Goal: Information Seeking & Learning: Understand process/instructions

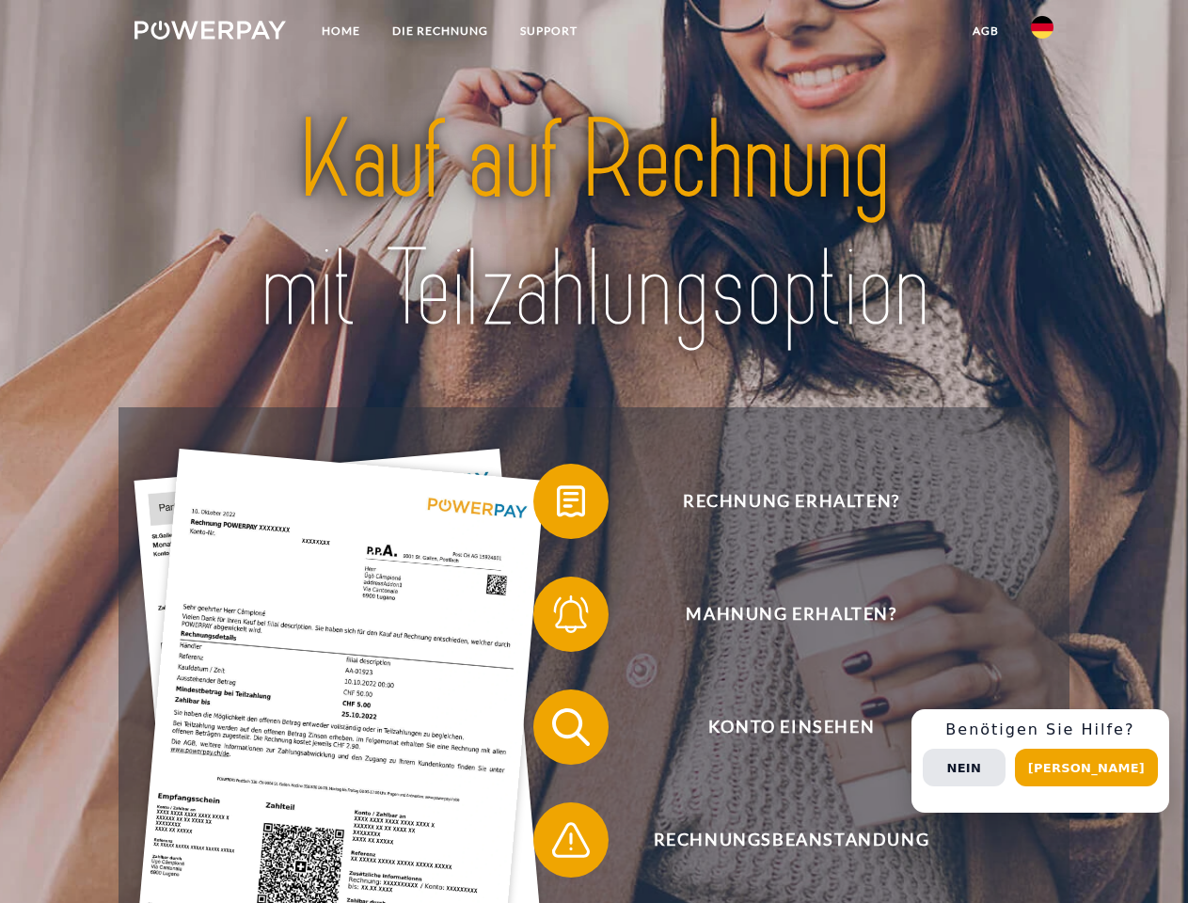
click at [210, 33] on img at bounding box center [210, 30] width 151 height 19
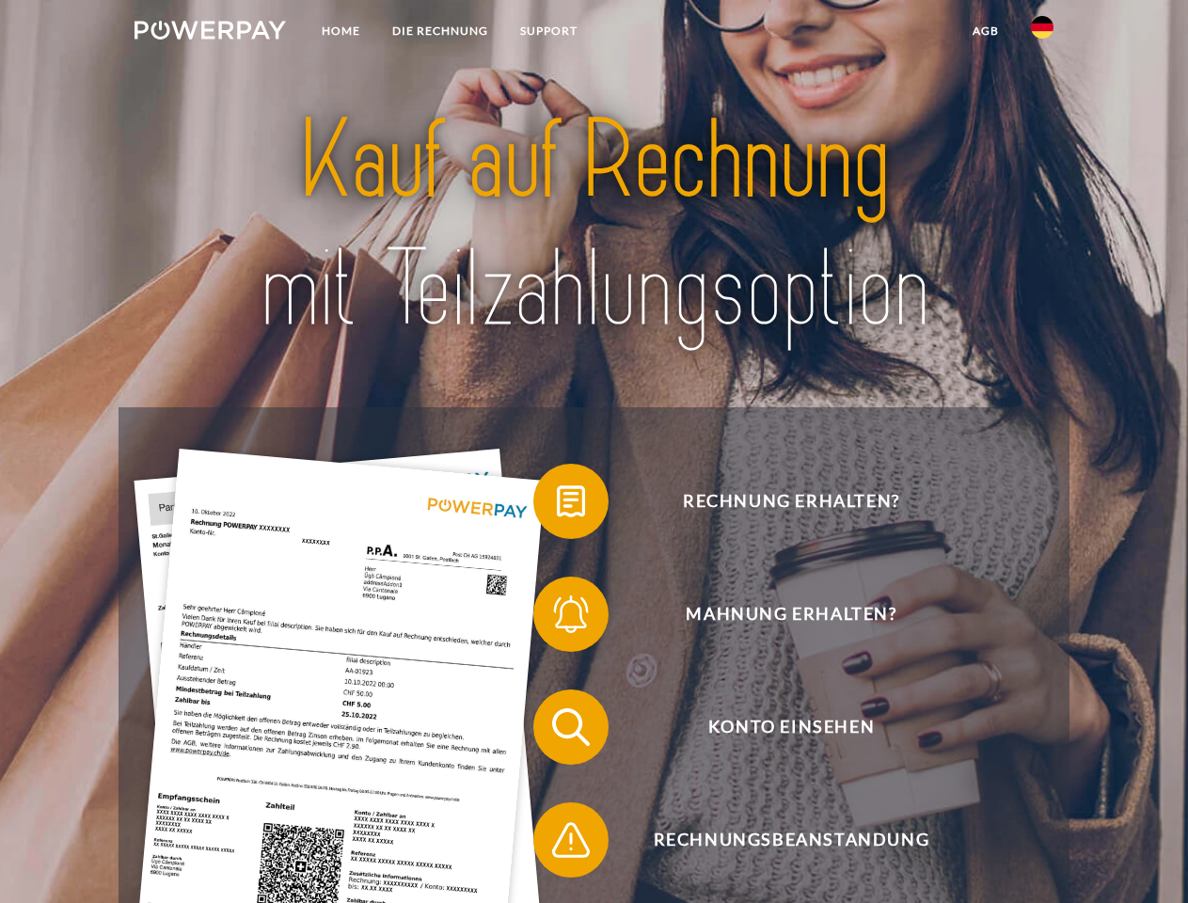
click at [1042, 33] on img at bounding box center [1042, 27] width 23 height 23
click at [985, 31] on link "agb" at bounding box center [986, 31] width 58 height 34
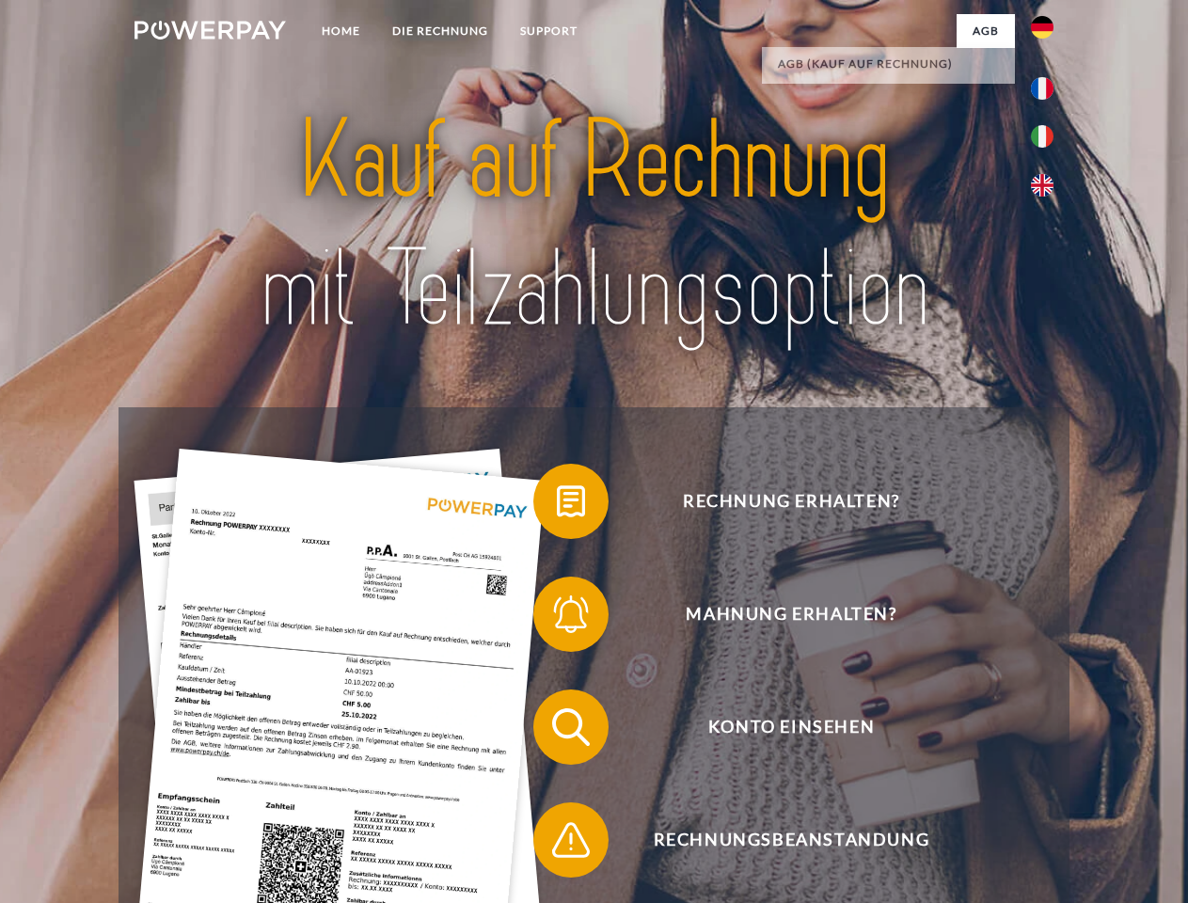
click at [557, 505] on span at bounding box center [543, 501] width 94 height 94
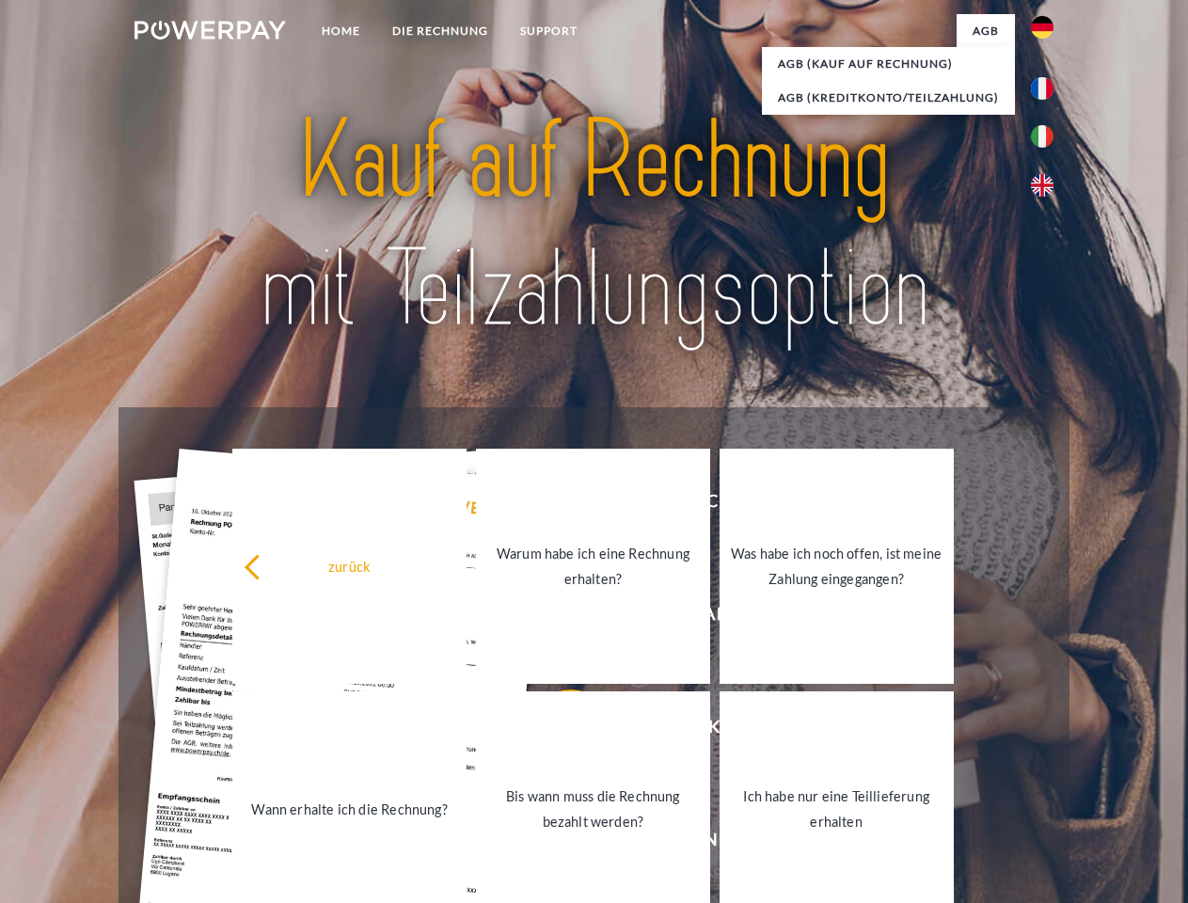
click at [557, 618] on link "Warum habe ich eine Rechnung erhalten?" at bounding box center [593, 566] width 234 height 235
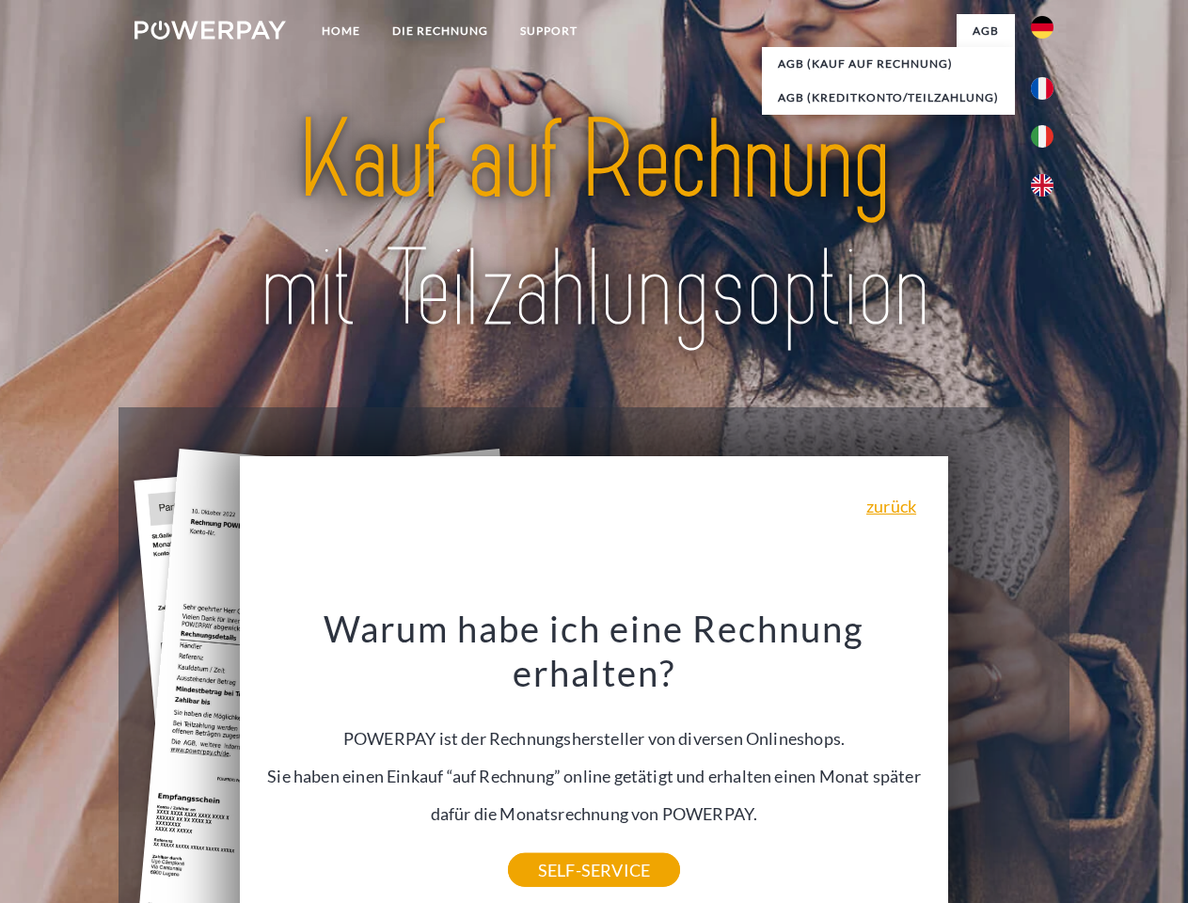
click at [557, 731] on div "Warum habe ich eine Rechnung erhalten? POWERPAY ist der Rechnungshersteller von…" at bounding box center [594, 738] width 687 height 264
click at [557, 844] on div "Warum habe ich eine Rechnung erhalten? POWERPAY ist der Rechnungshersteller von…" at bounding box center [594, 738] width 687 height 264
click at [1047, 761] on div "Rechnung erhalten? Mahnung erhalten? Konto einsehen" at bounding box center [594, 783] width 950 height 752
click at [1001, 765] on span "Konto einsehen" at bounding box center [791, 726] width 461 height 75
click at [1093, 768] on header "Home DIE RECHNUNG SUPPORT" at bounding box center [594, 649] width 1188 height 1299
